Goal: Navigation & Orientation: Find specific page/section

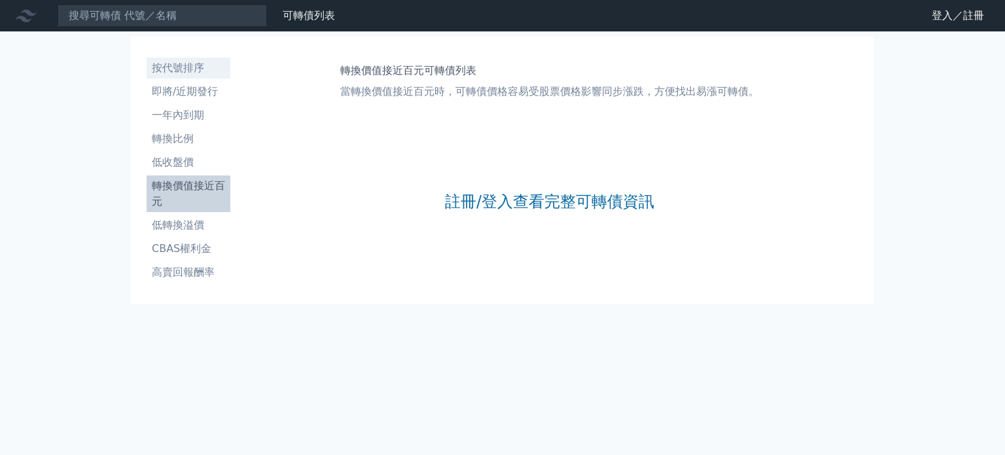
click at [217, 64] on li "按代號排序" at bounding box center [189, 68] width 84 height 16
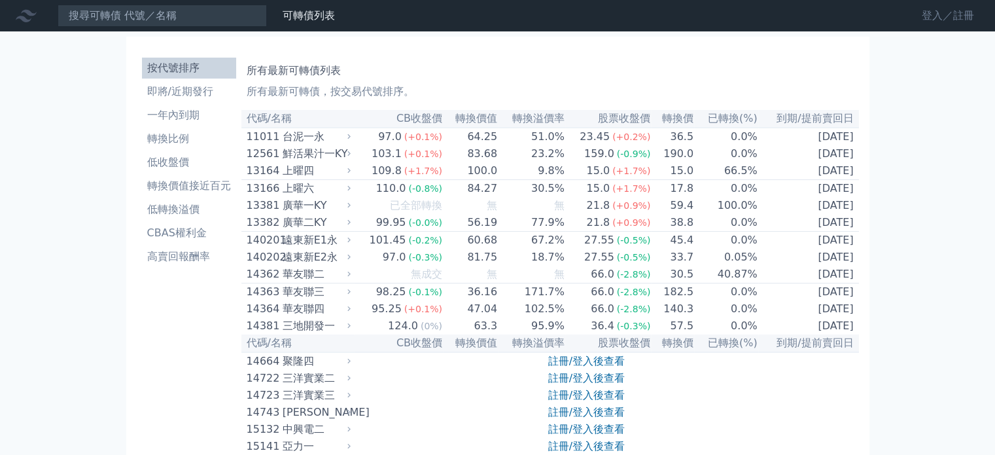
click at [946, 15] on link "登入／註冊" at bounding box center [947, 15] width 73 height 21
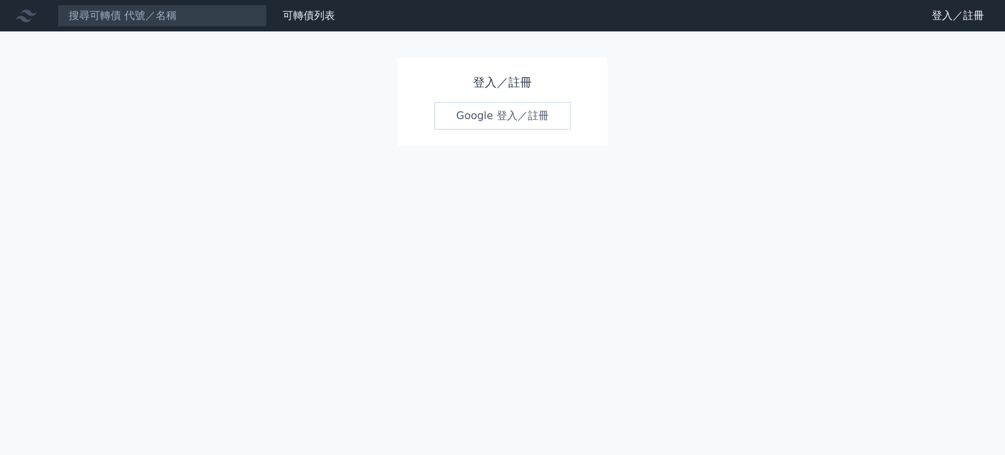
click at [513, 111] on link "Google 登入／註冊" at bounding box center [502, 115] width 136 height 27
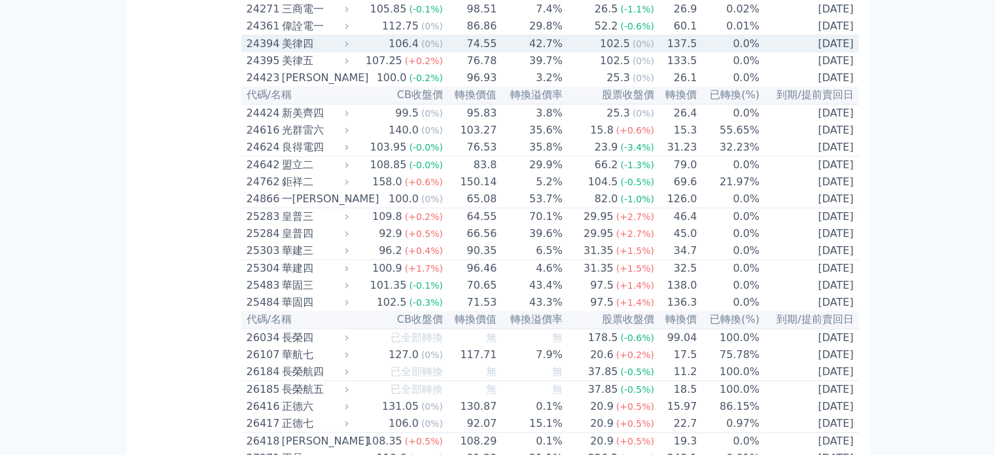
scroll to position [1142, 0]
